Goal: Answer question/provide support: Share knowledge or assist other users

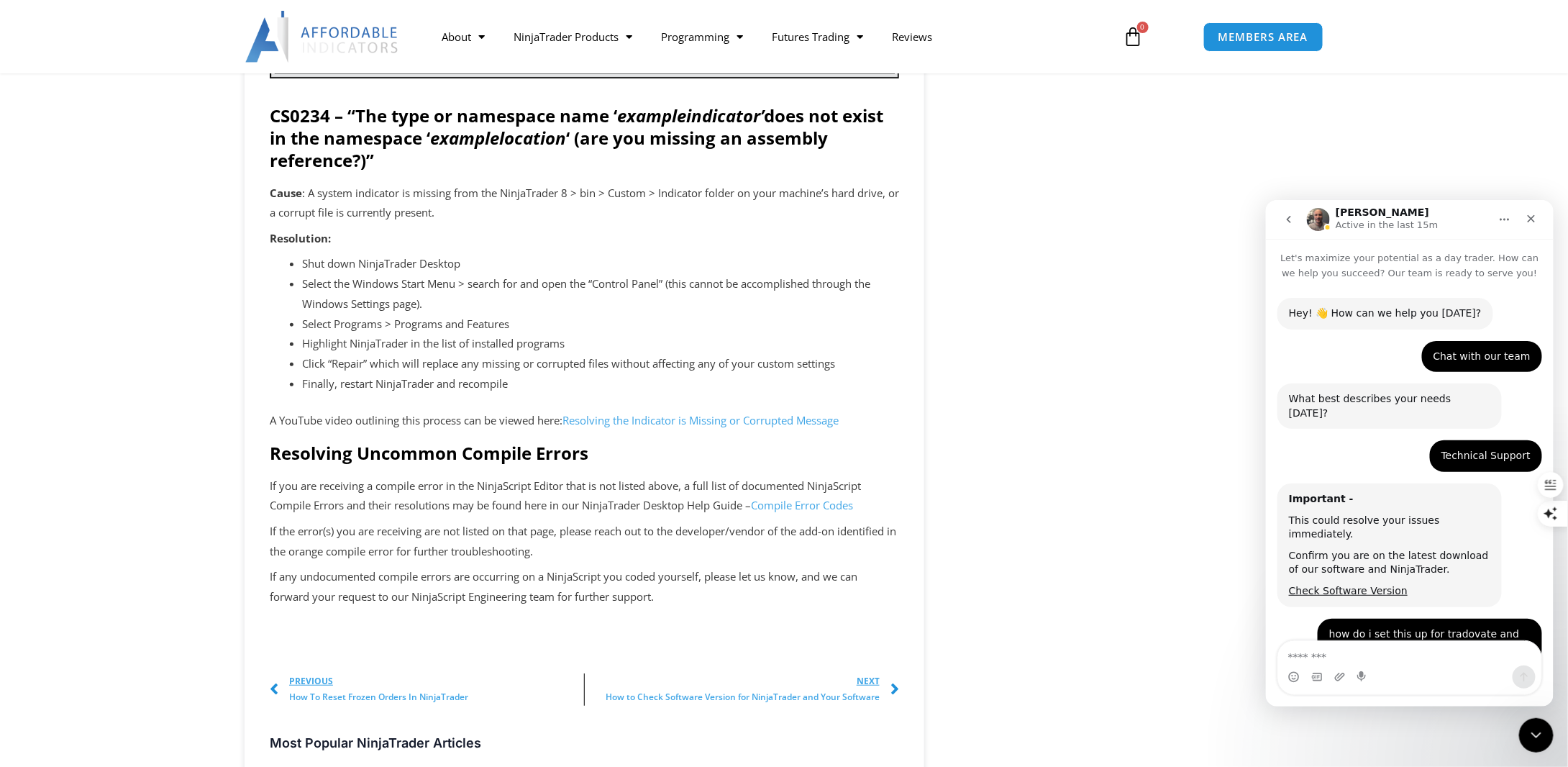
scroll to position [2, 0]
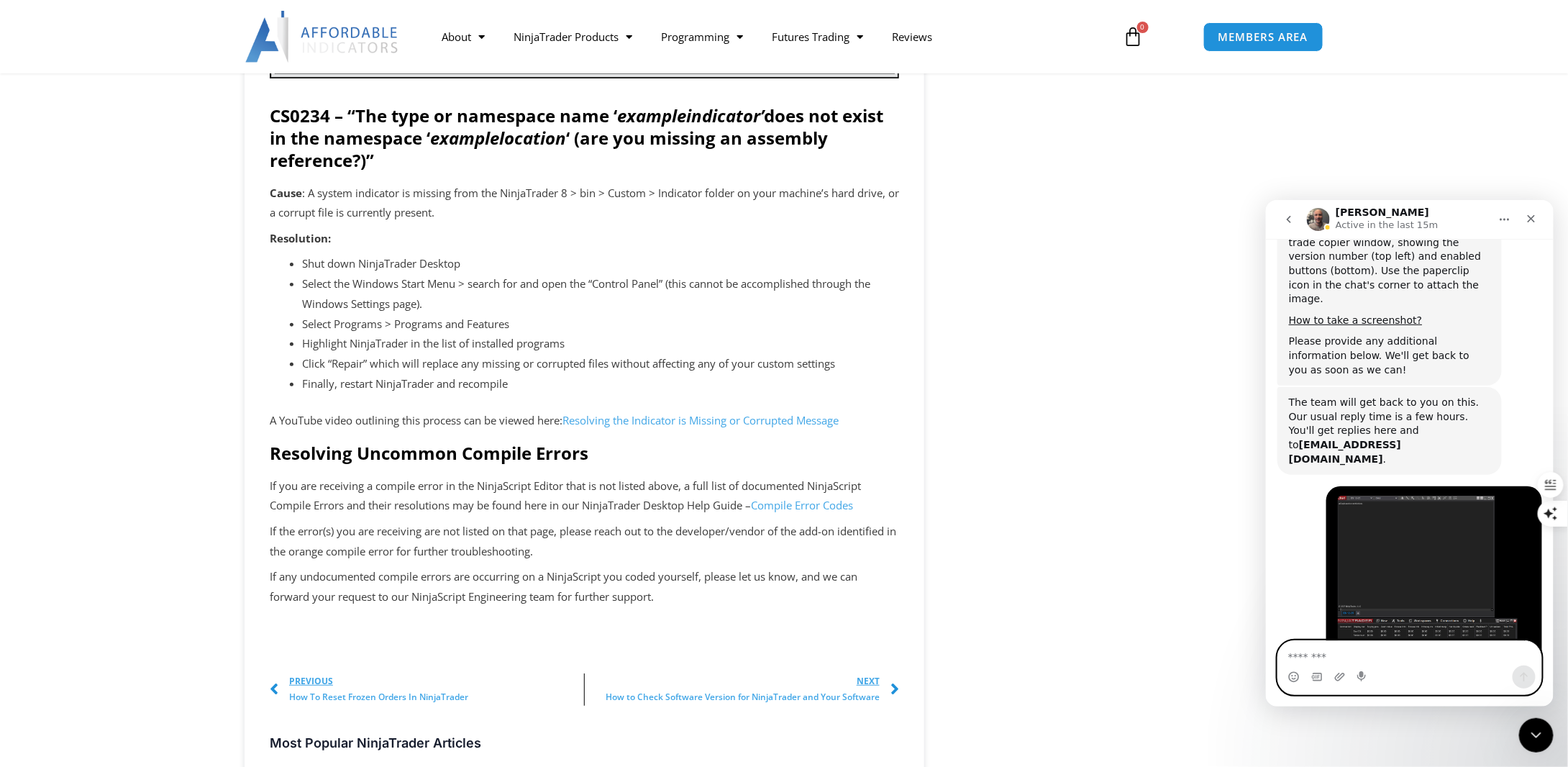
click at [1343, 660] on textarea "Message…" at bounding box center [1409, 653] width 263 height 24
drag, startPoint x: 1335, startPoint y: 567, endPoint x: 1479, endPoint y: 567, distance: 144.0
click at [1479, 740] on div "Hey [PERSON_NAME]! This issue can probably be solved by simply connecting to a …" at bounding box center [1389, 775] width 202 height 70
copy div "simply connecting to a data feed"
click at [1346, 655] on textarea "Message…" at bounding box center [1409, 653] width 263 height 24
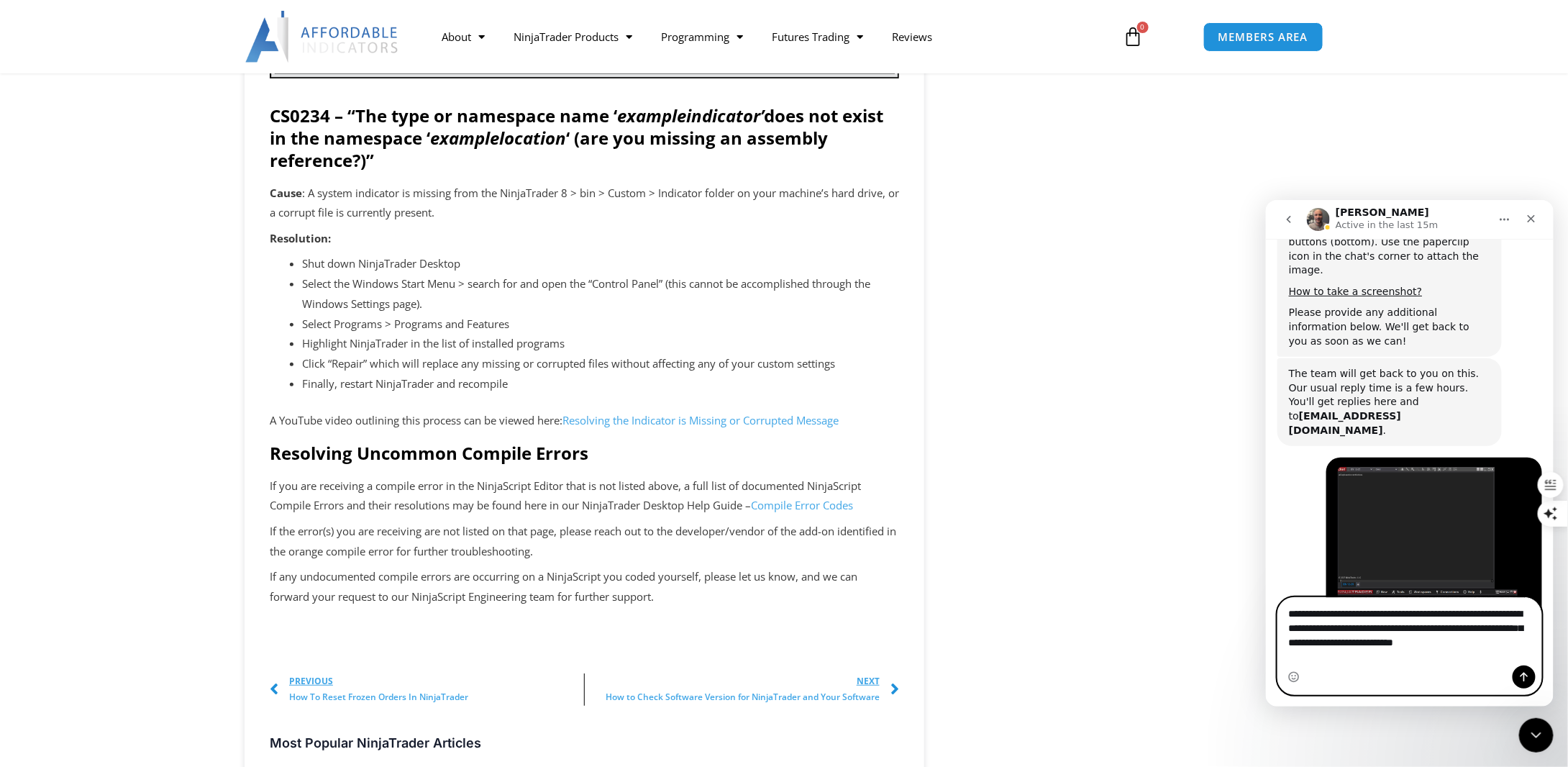
scroll to position [3360, 0]
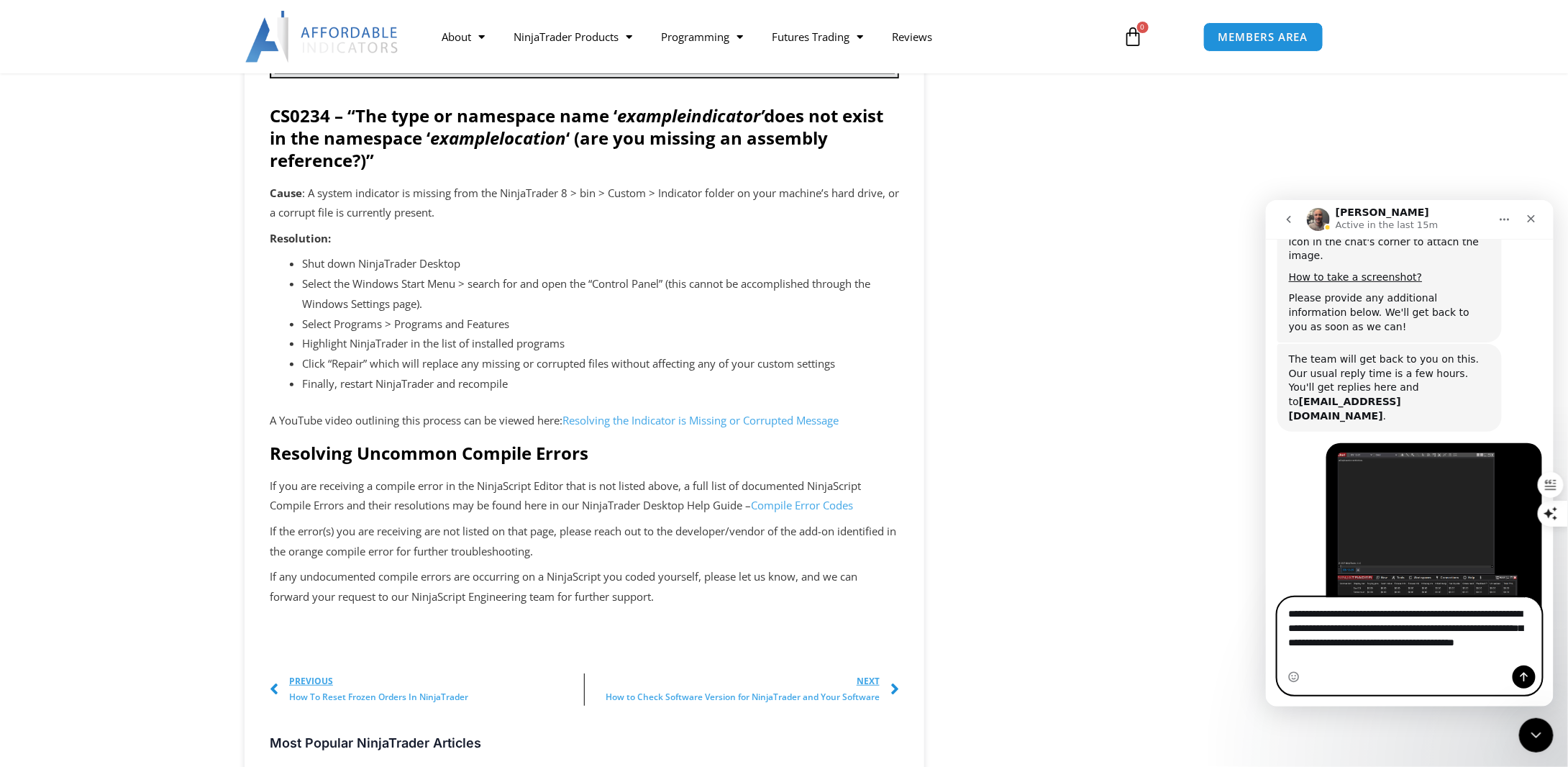
type textarea "**********"
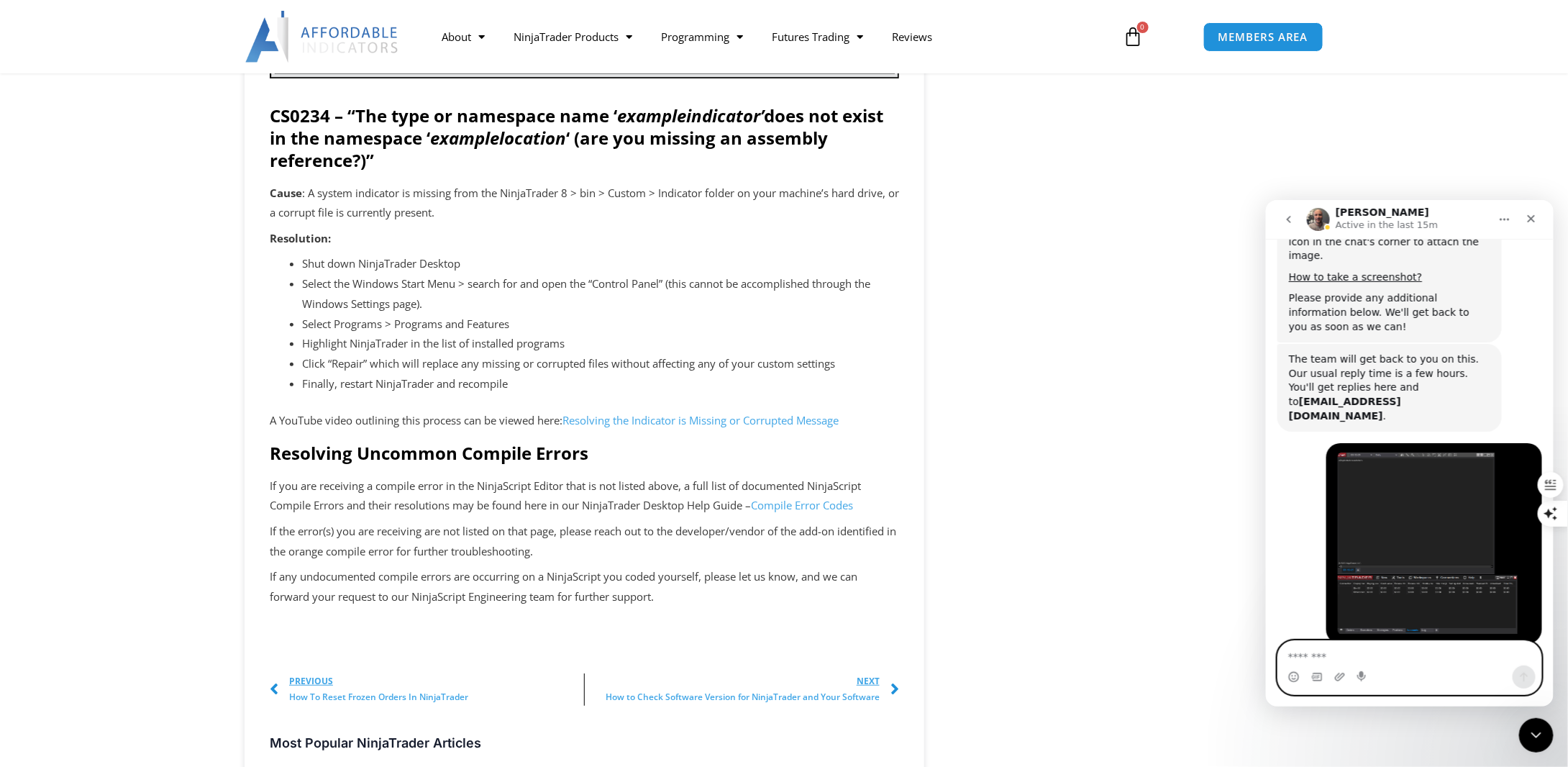
scroll to position [3416, 0]
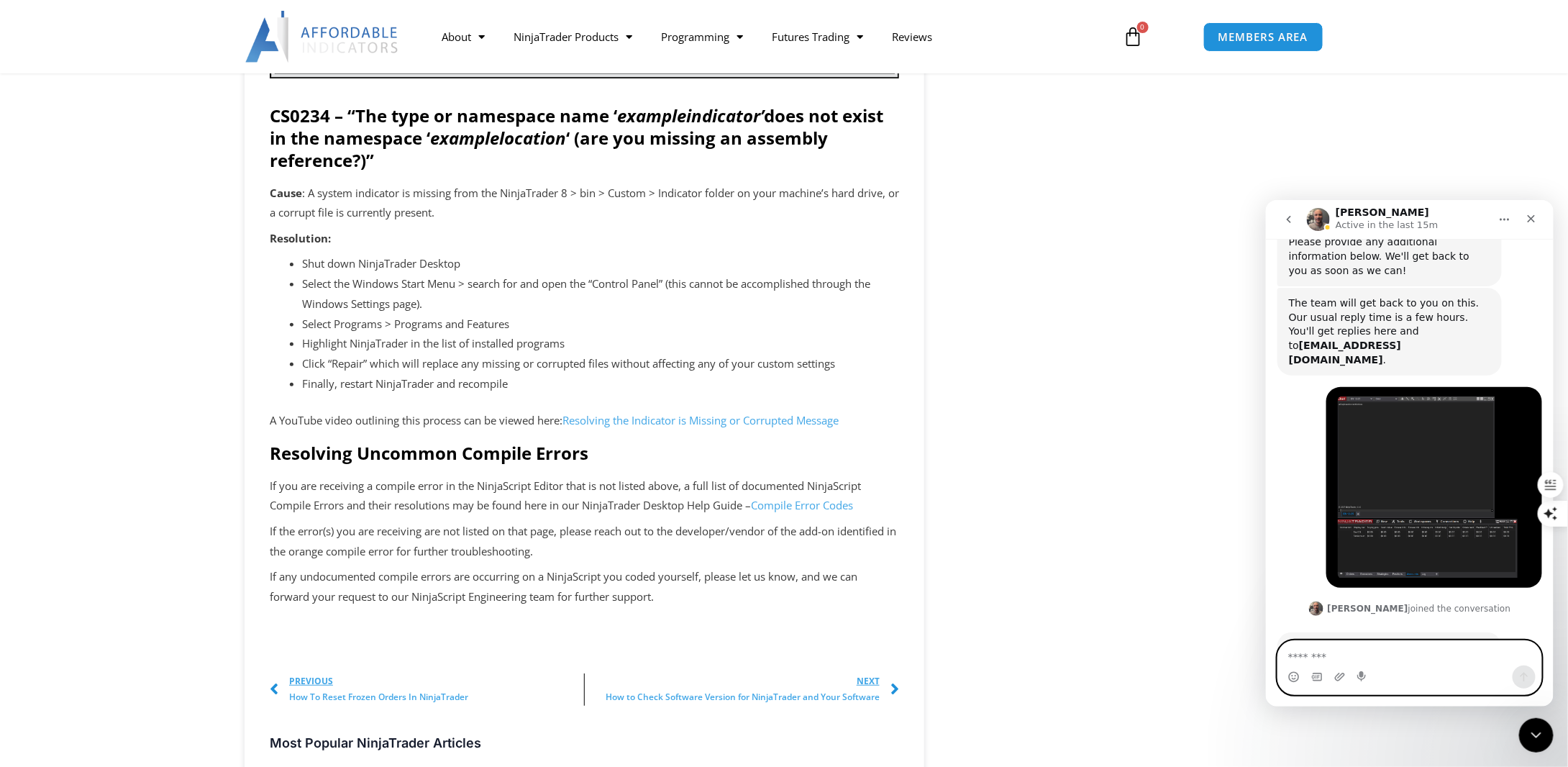
click at [1381, 656] on textarea "Message…" at bounding box center [1409, 653] width 264 height 24
type textarea "**********"
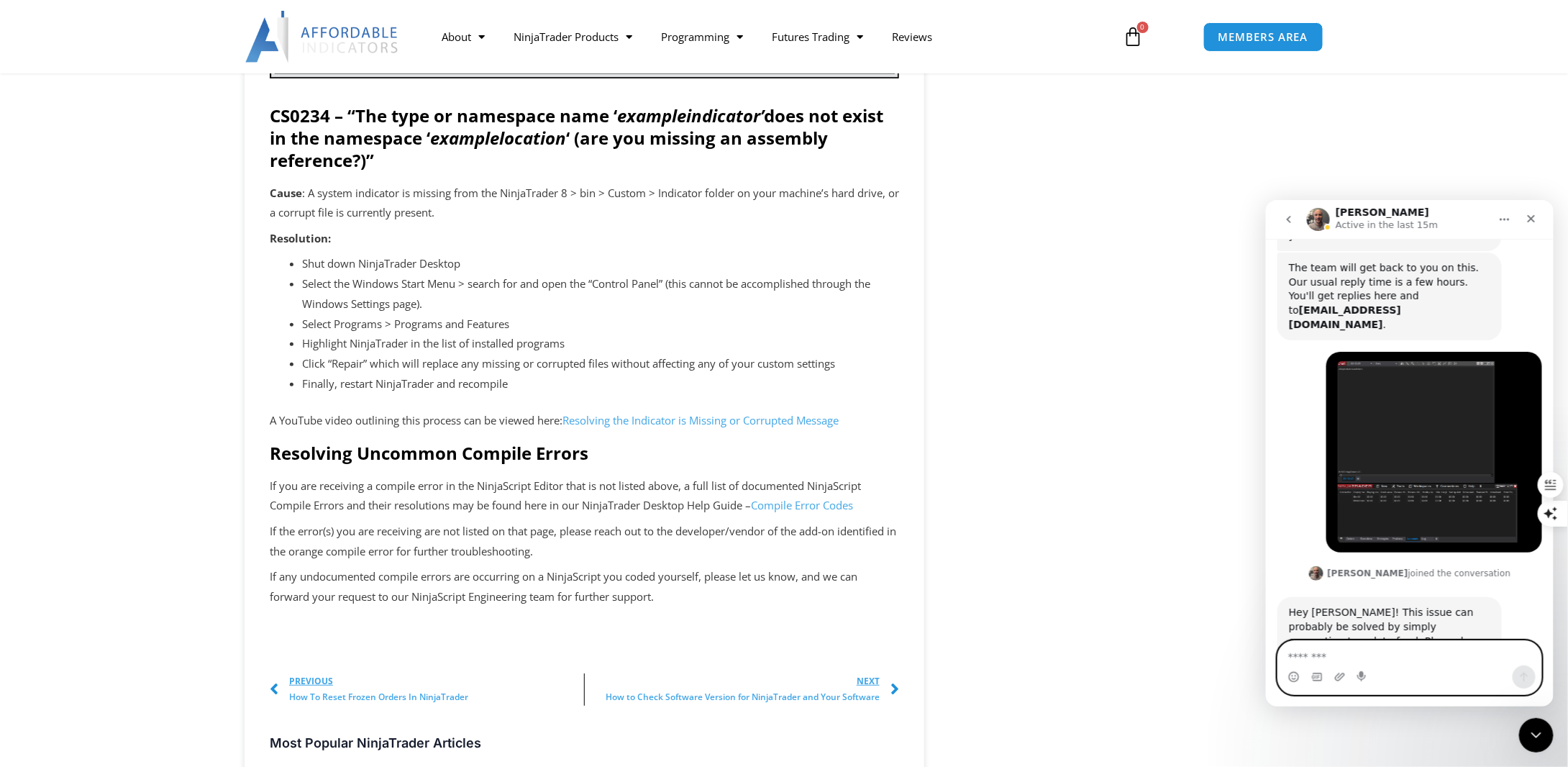
scroll to position [3462, 0]
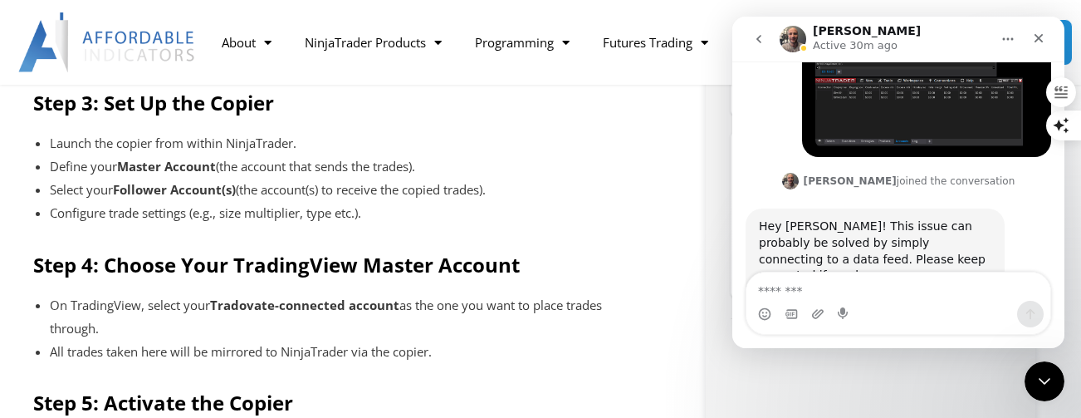
scroll to position [2, 0]
